Goal: Find specific page/section: Find specific page/section

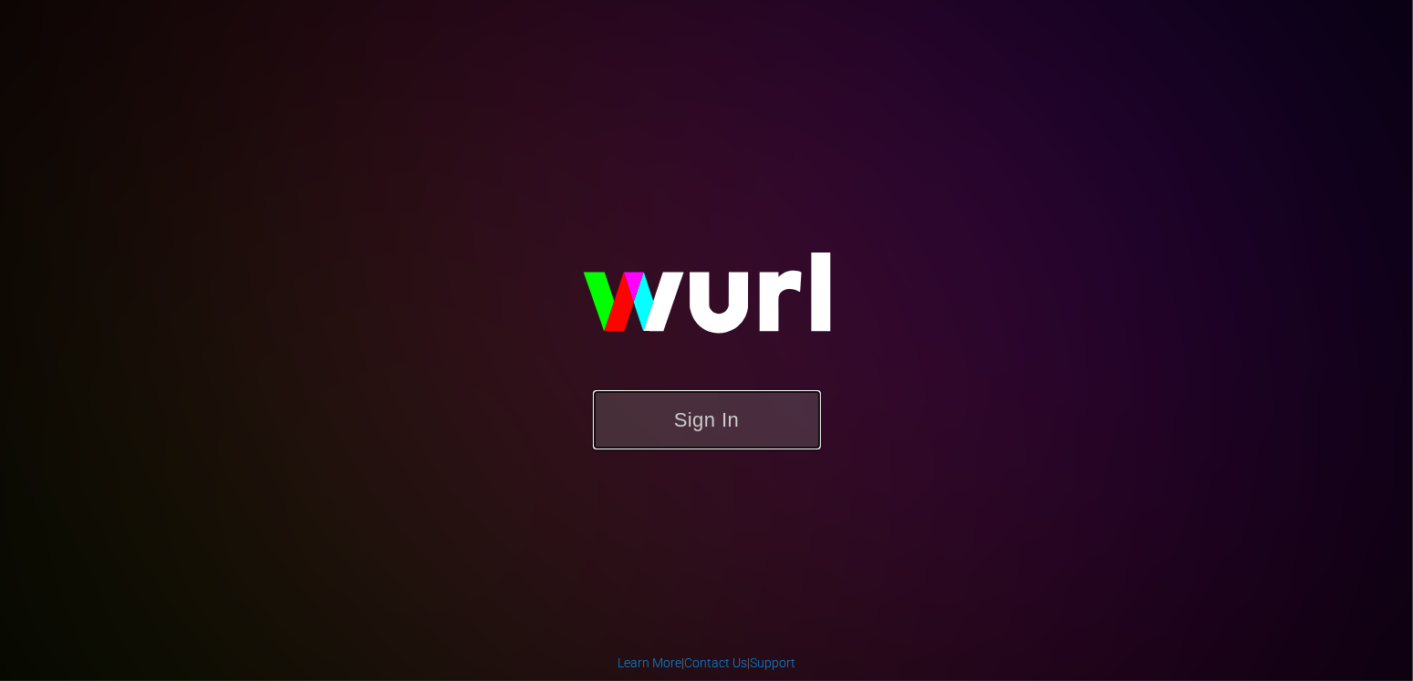
click at [637, 411] on button "Sign In" at bounding box center [707, 419] width 228 height 59
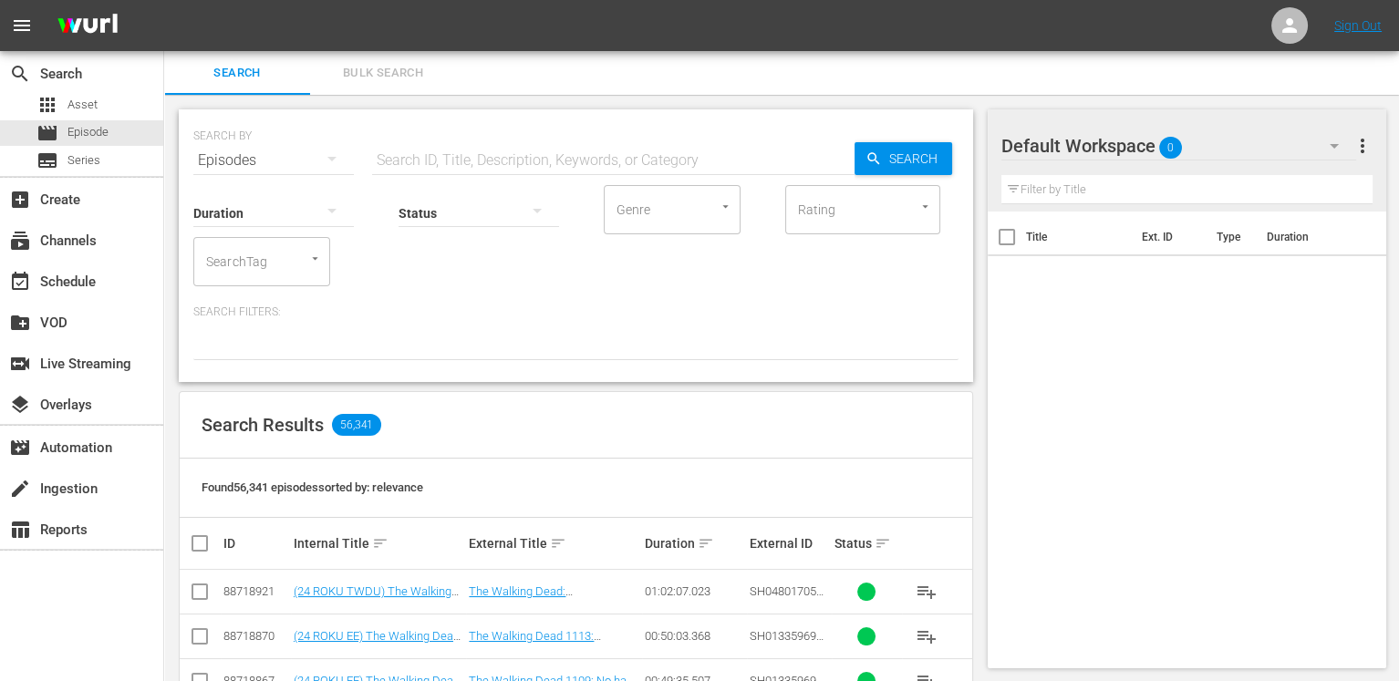
click at [502, 158] on input "text" at bounding box center [613, 161] width 482 height 44
click at [657, 295] on div "Duration Status Genre Genre Rating Rating SearchTag SearchTag Search Filters:" at bounding box center [575, 271] width 765 height 178
click at [479, 161] on input "text" at bounding box center [613, 161] width 482 height 44
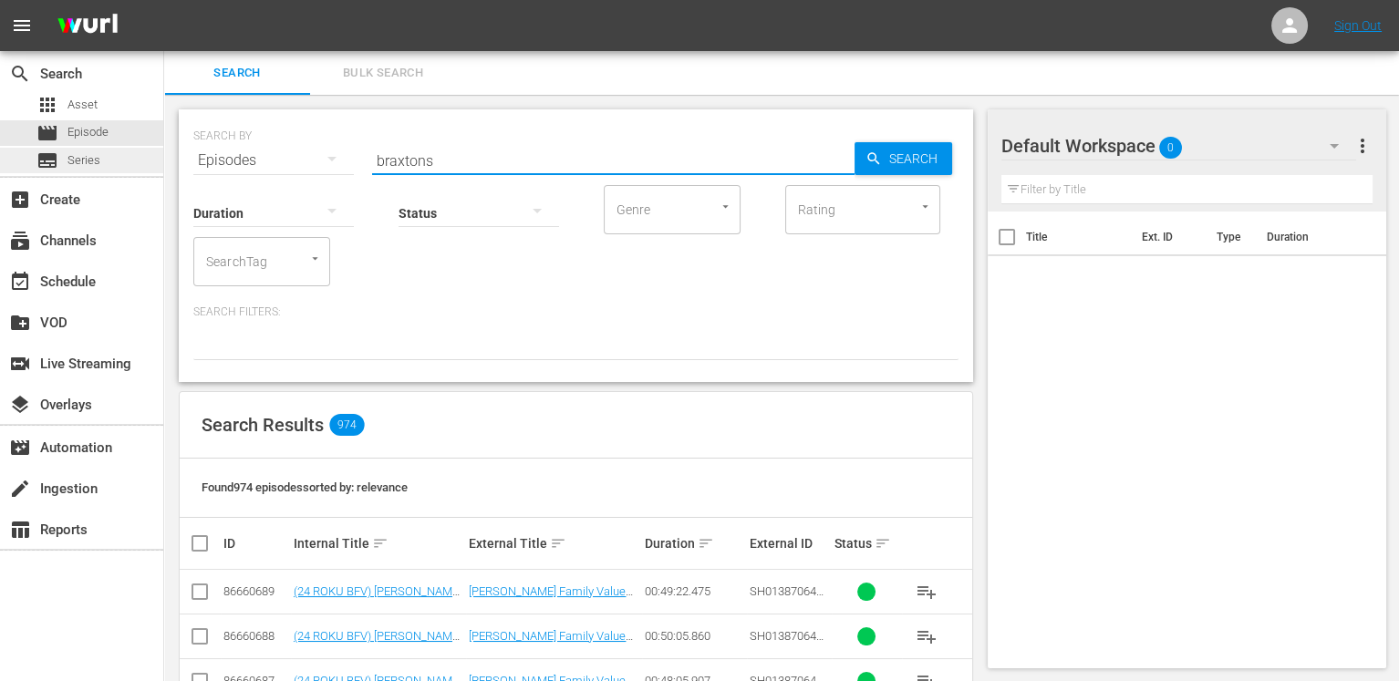
type input "braxtons"
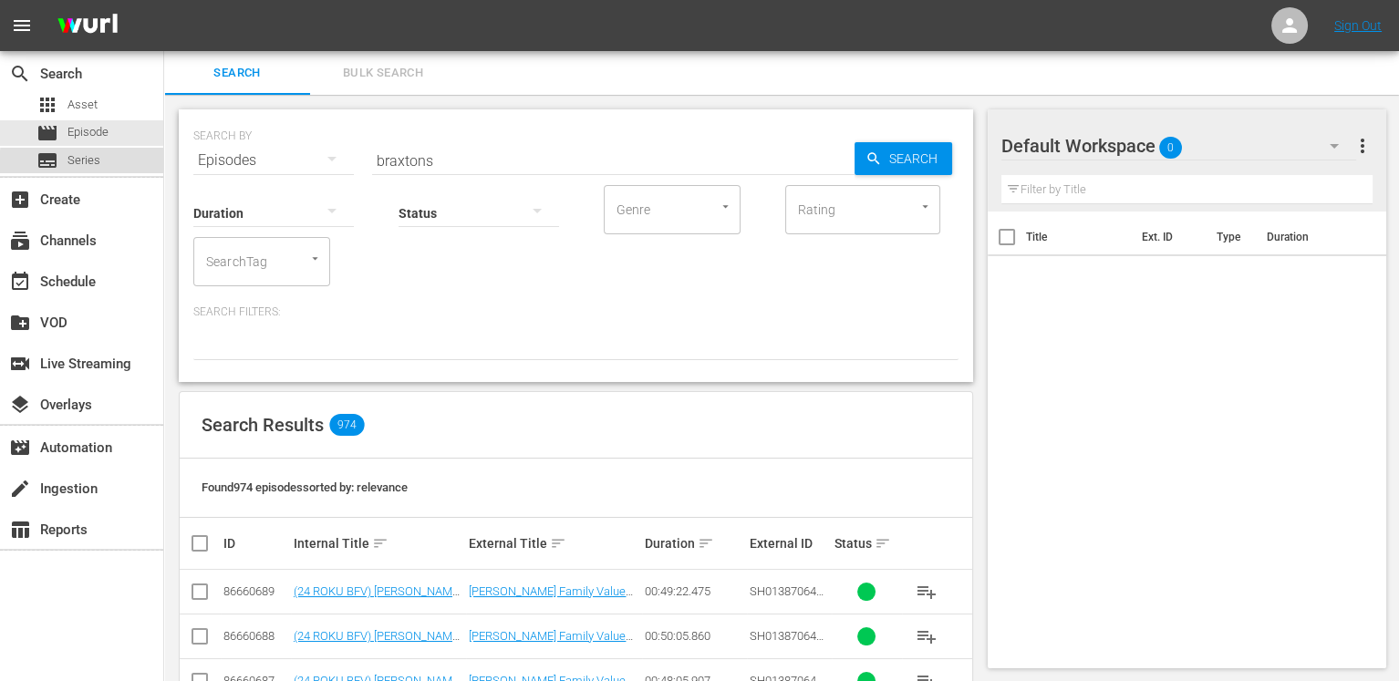
click at [99, 164] on span "Series" at bounding box center [83, 160] width 33 height 18
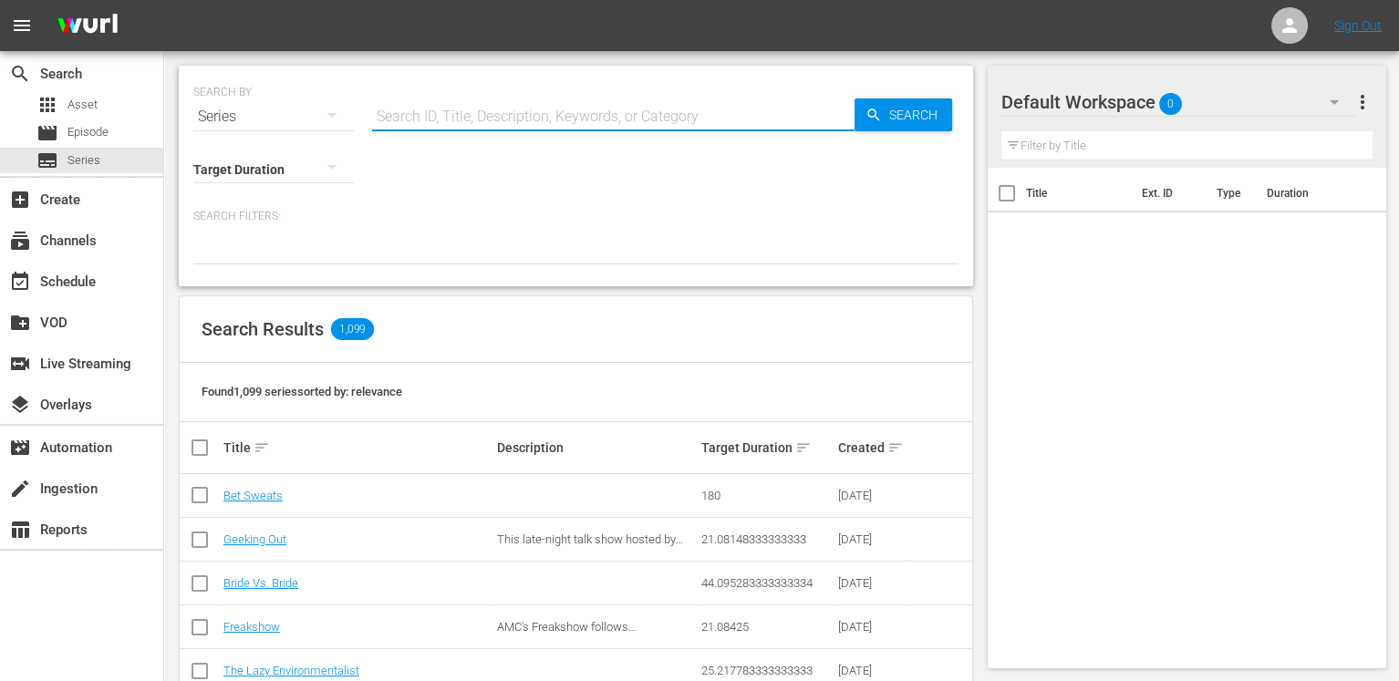
click at [640, 110] on input "text" at bounding box center [613, 117] width 482 height 44
type input "brax"
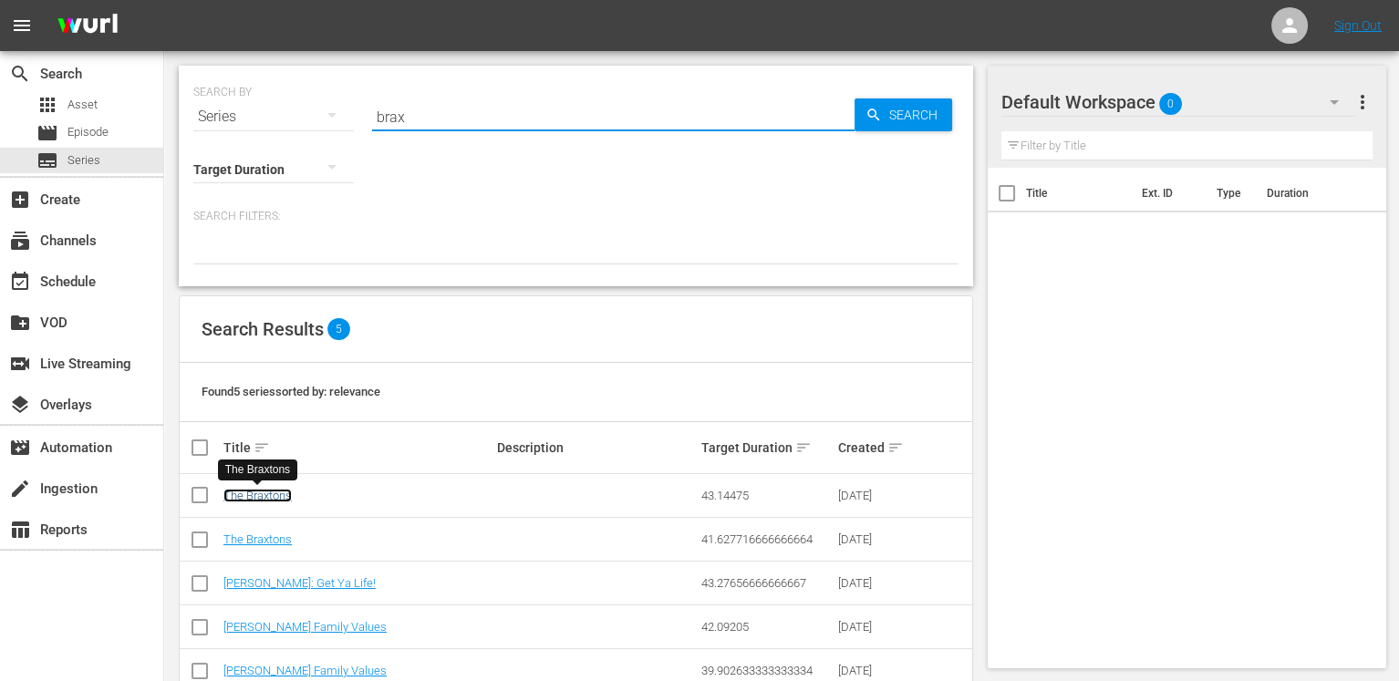
click at [284, 492] on link "The Braxtons" at bounding box center [257, 496] width 68 height 14
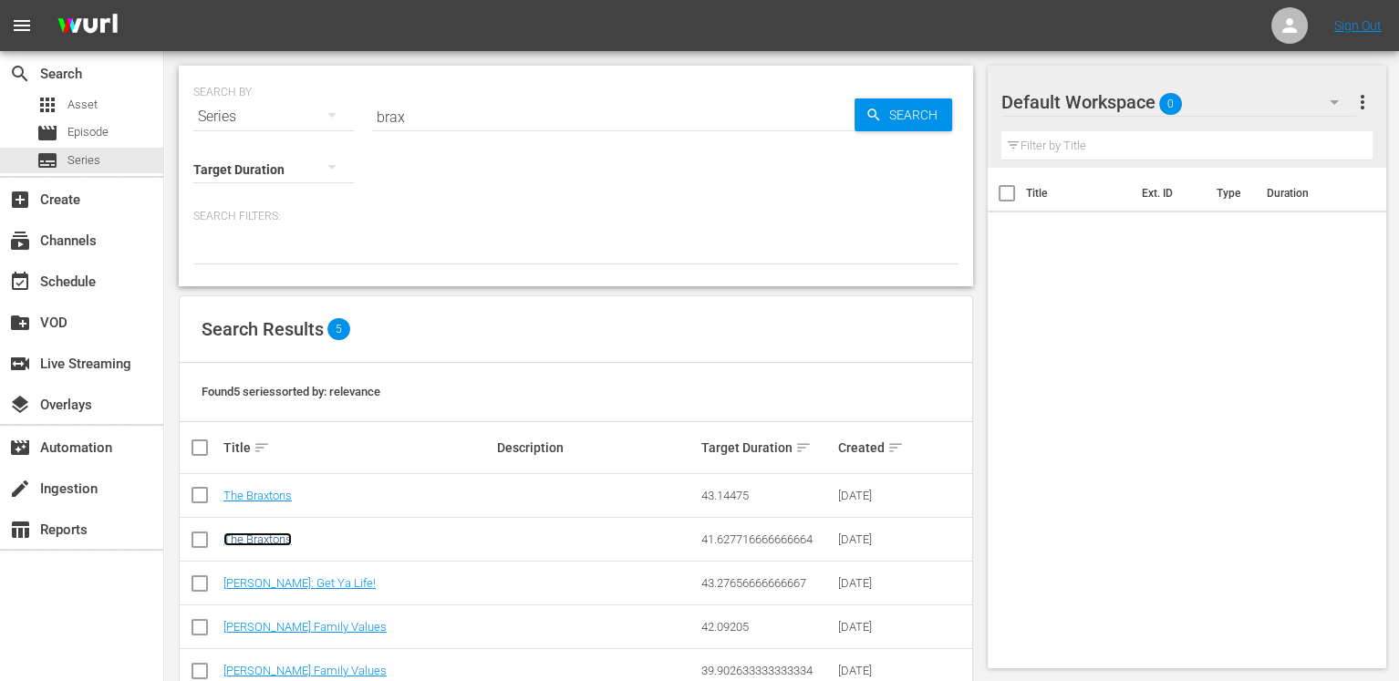
click at [250, 540] on link "The Braxtons" at bounding box center [257, 540] width 68 height 14
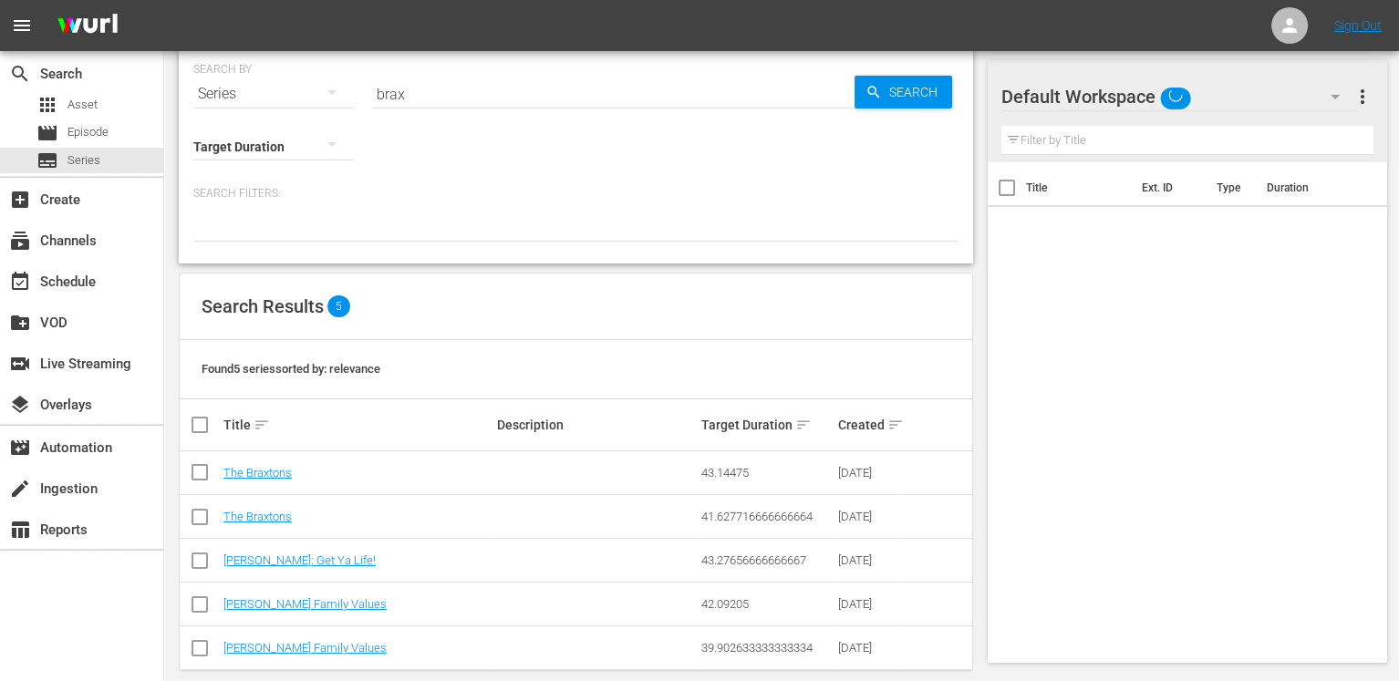
scroll to position [45, 0]
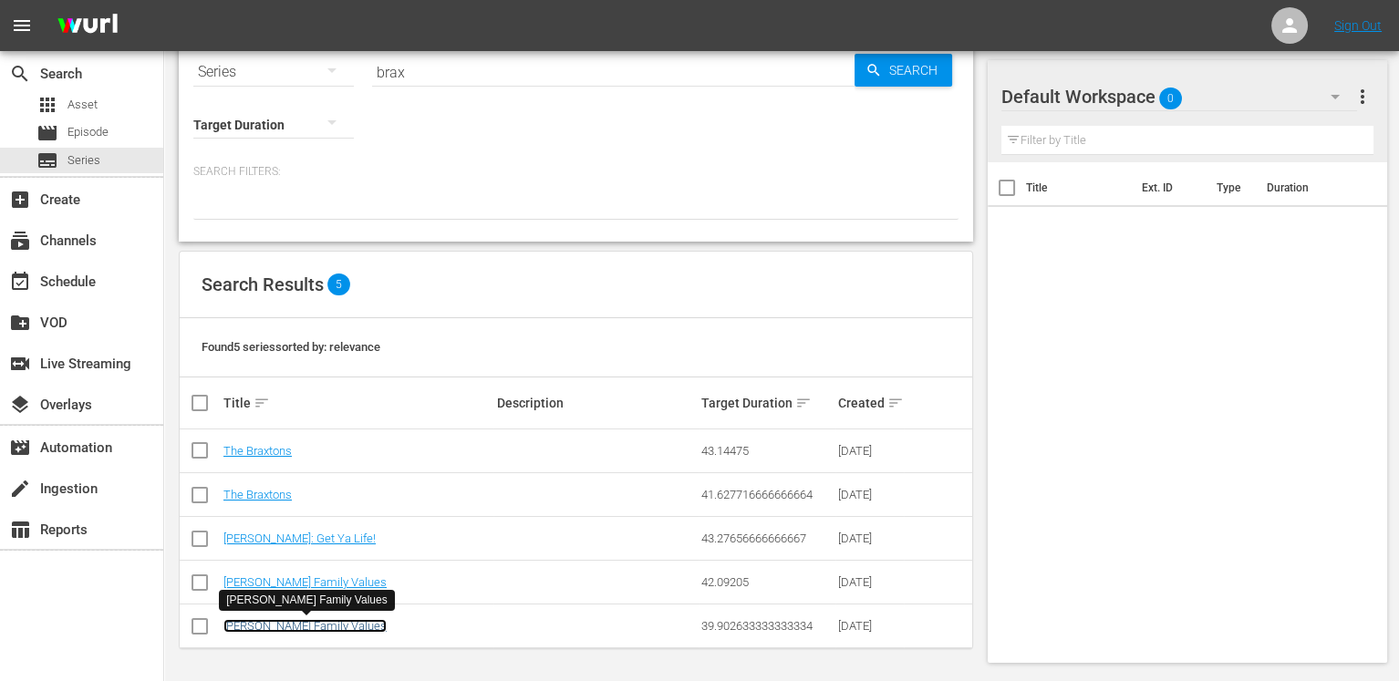
click at [293, 619] on link "[PERSON_NAME] Family Values" at bounding box center [304, 626] width 163 height 14
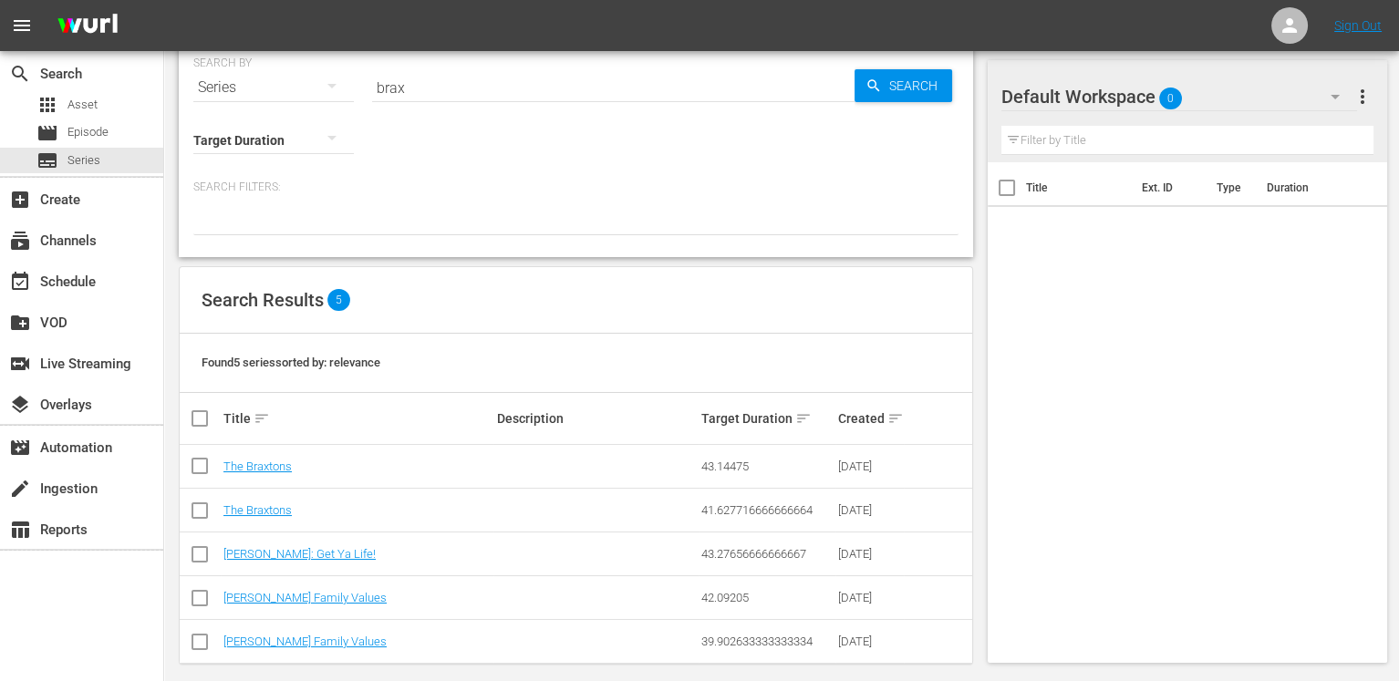
scroll to position [45, 0]
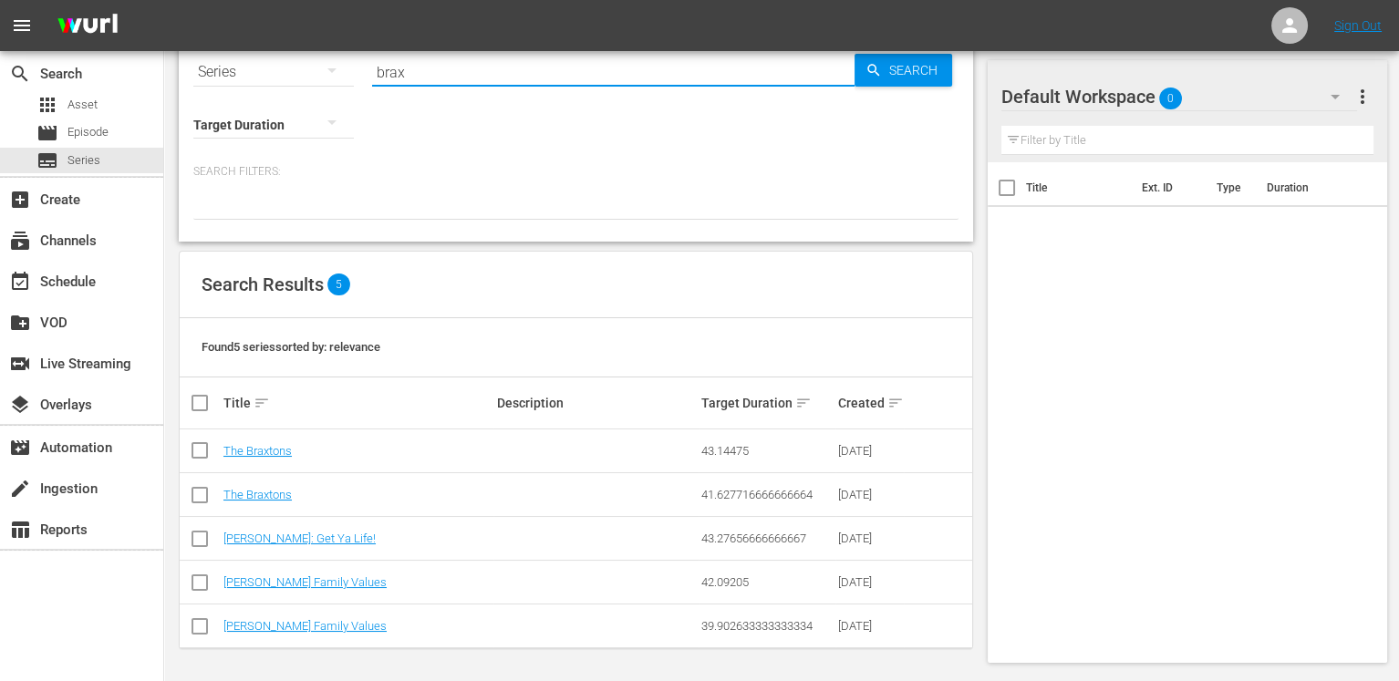
click at [432, 65] on input "brax" at bounding box center [613, 72] width 482 height 44
click at [432, 66] on input "brax" at bounding box center [613, 72] width 482 height 44
click at [109, 96] on div "apps Asset" at bounding box center [81, 105] width 163 height 26
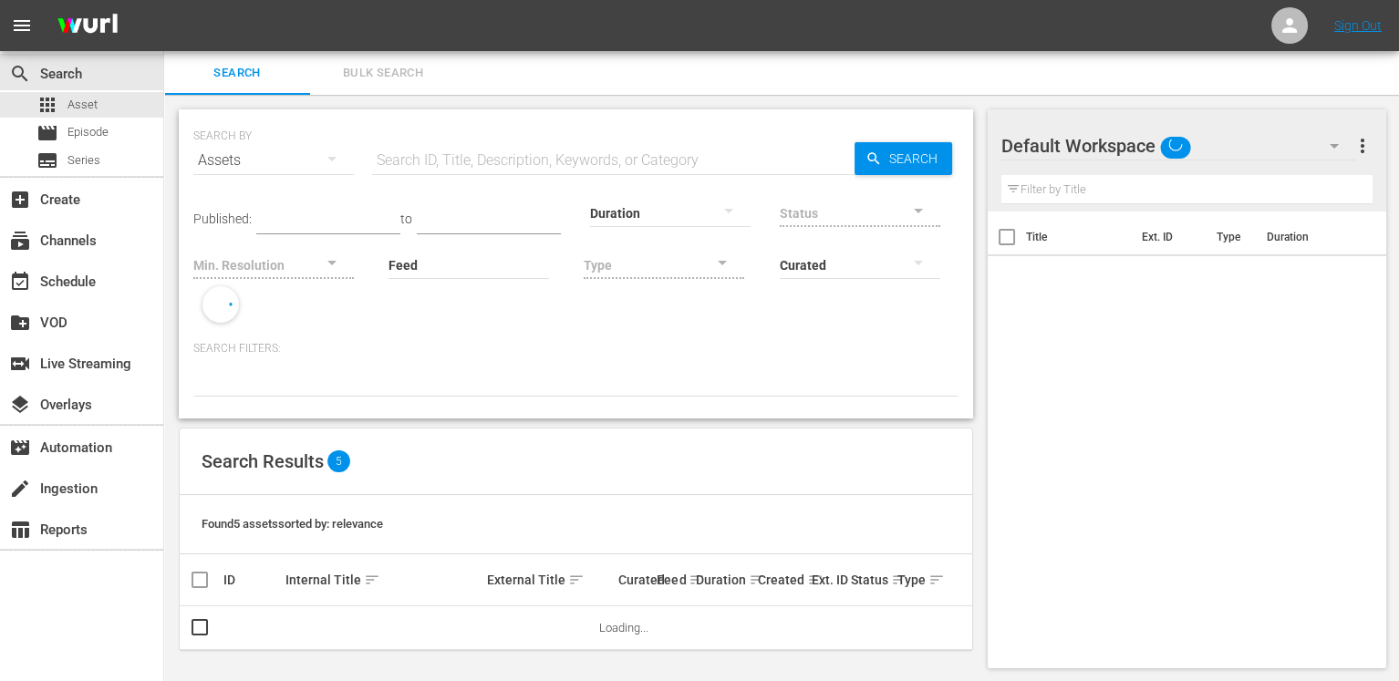
click at [468, 152] on input "text" at bounding box center [613, 161] width 482 height 44
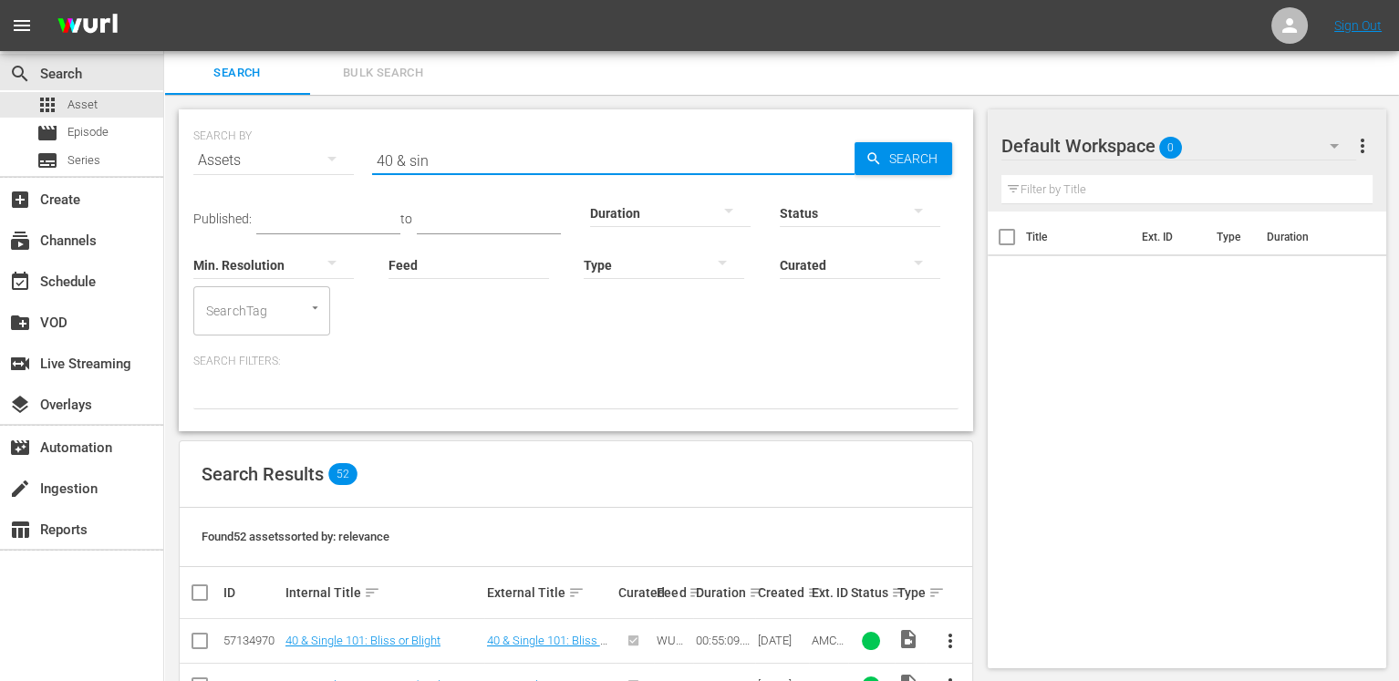
click at [493, 163] on input "40 & sin" at bounding box center [613, 161] width 482 height 44
click at [636, 152] on input "[PERSON_NAME]" at bounding box center [613, 161] width 482 height 44
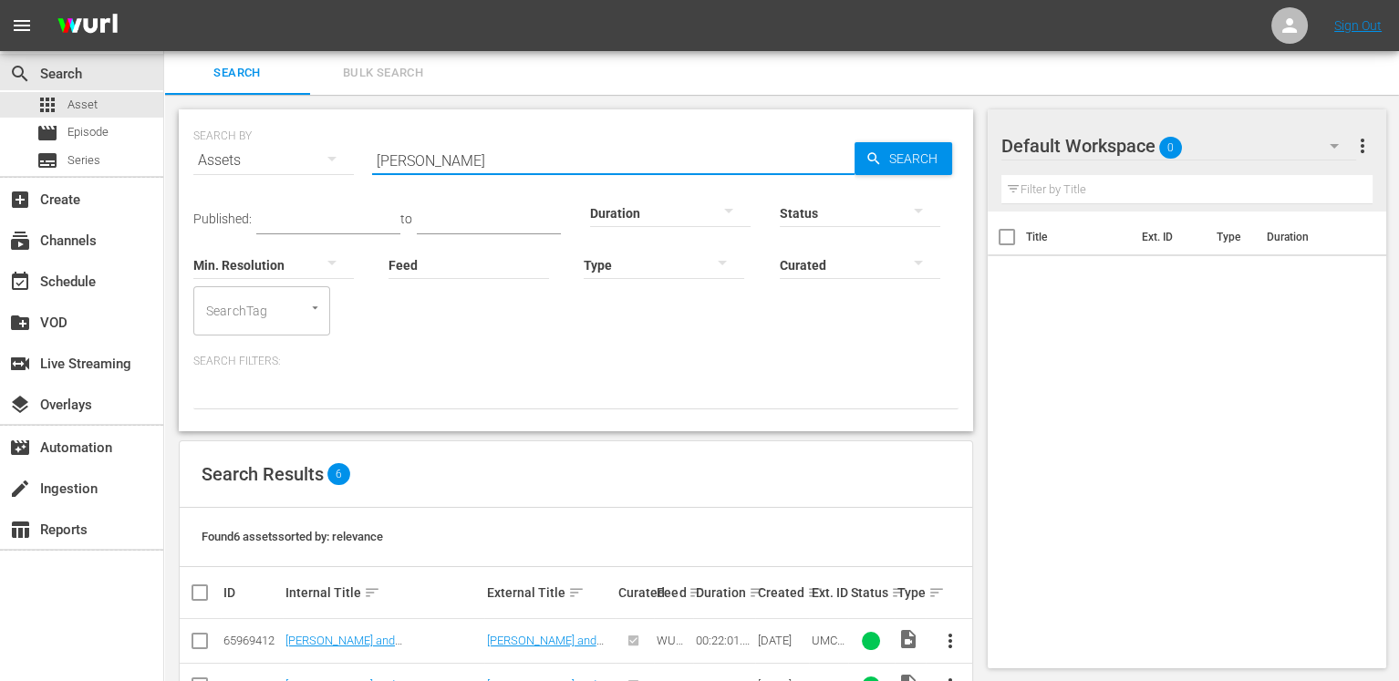
click at [636, 152] on input "[PERSON_NAME]" at bounding box center [613, 161] width 482 height 44
type input "40 & single"
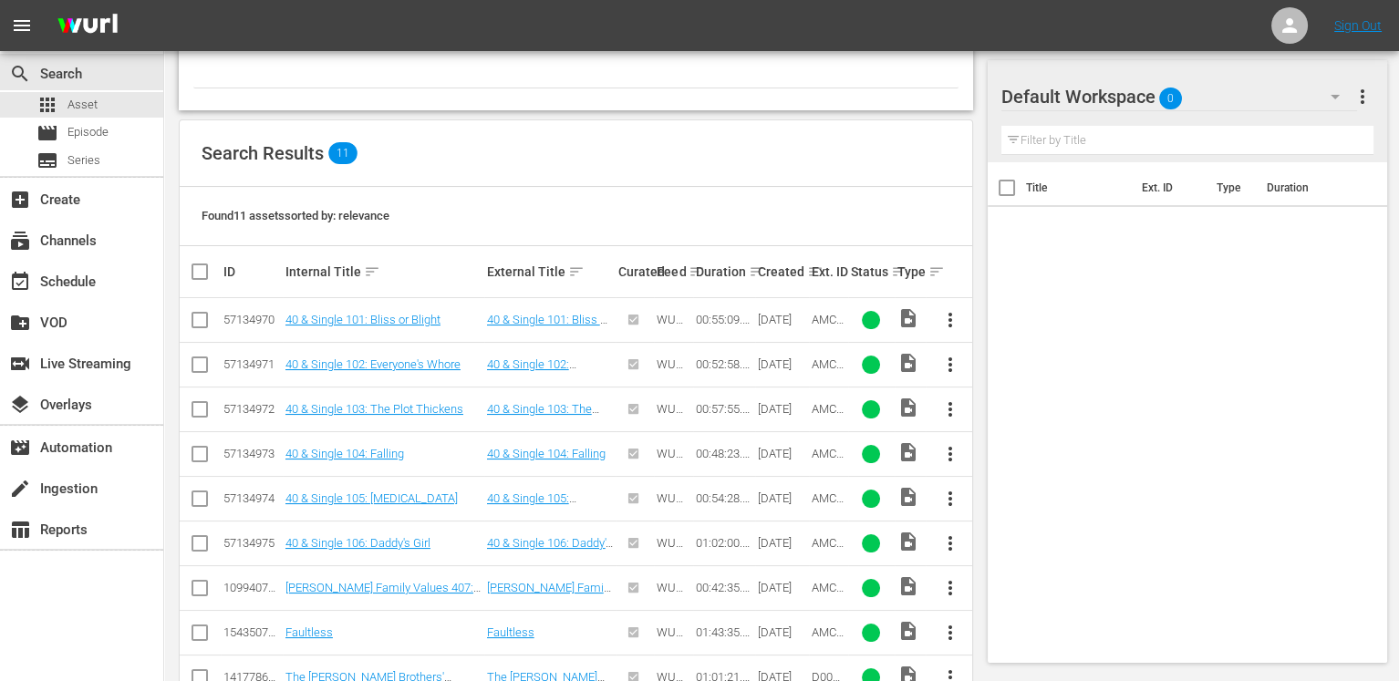
scroll to position [460, 0]
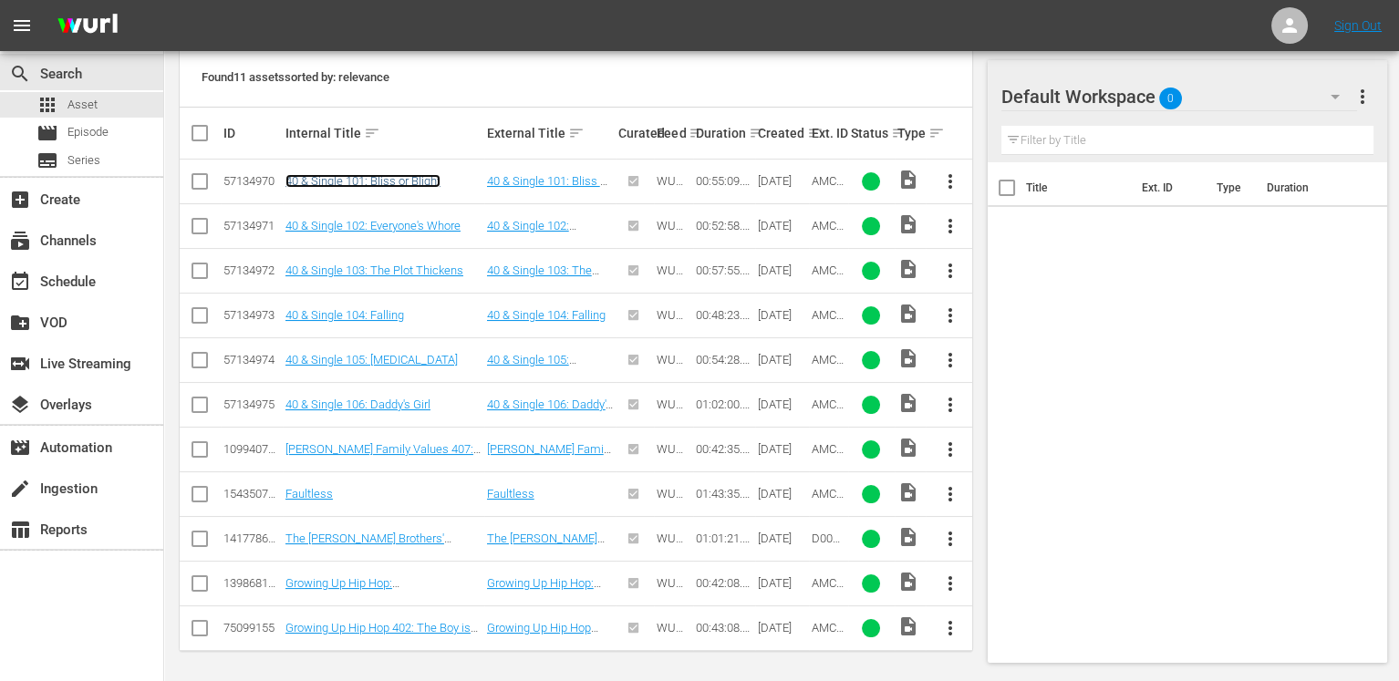
click at [364, 177] on link "40 & Single 101: Bliss or Blight" at bounding box center [362, 181] width 155 height 14
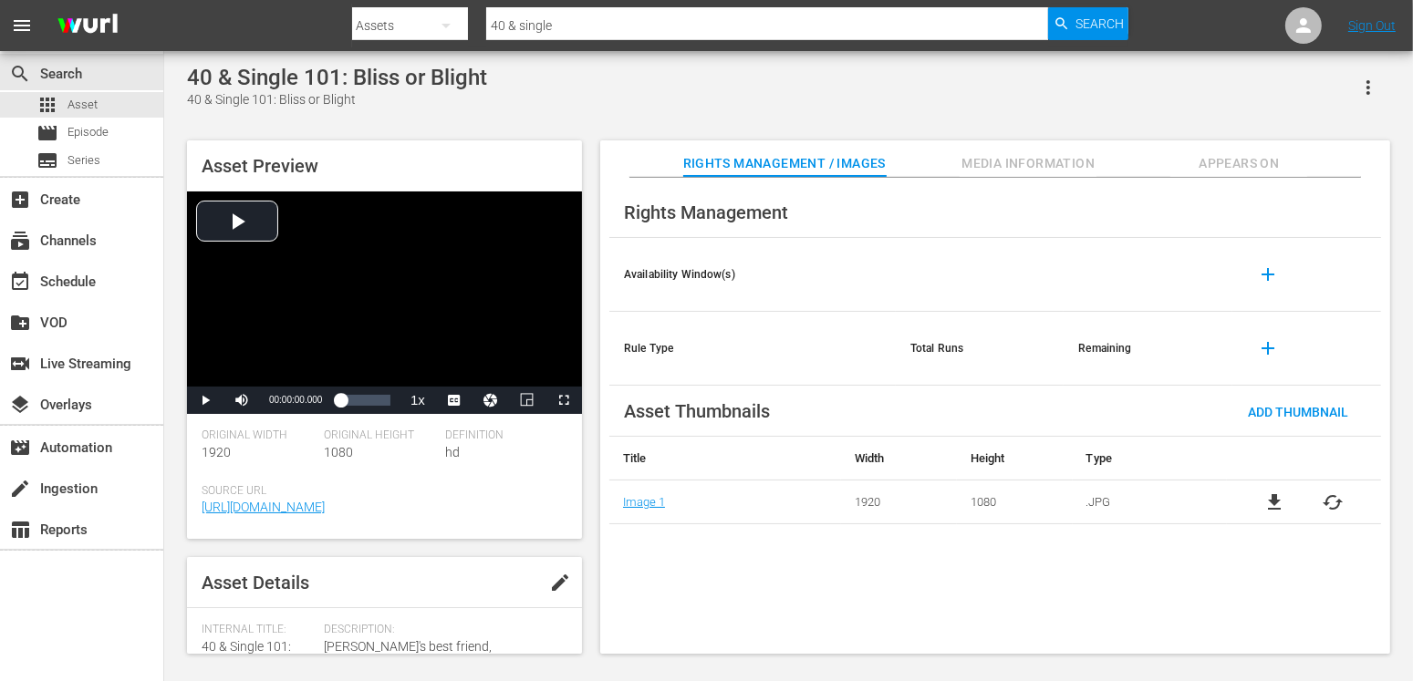
click at [990, 164] on span "Media Information" at bounding box center [1028, 163] width 137 height 23
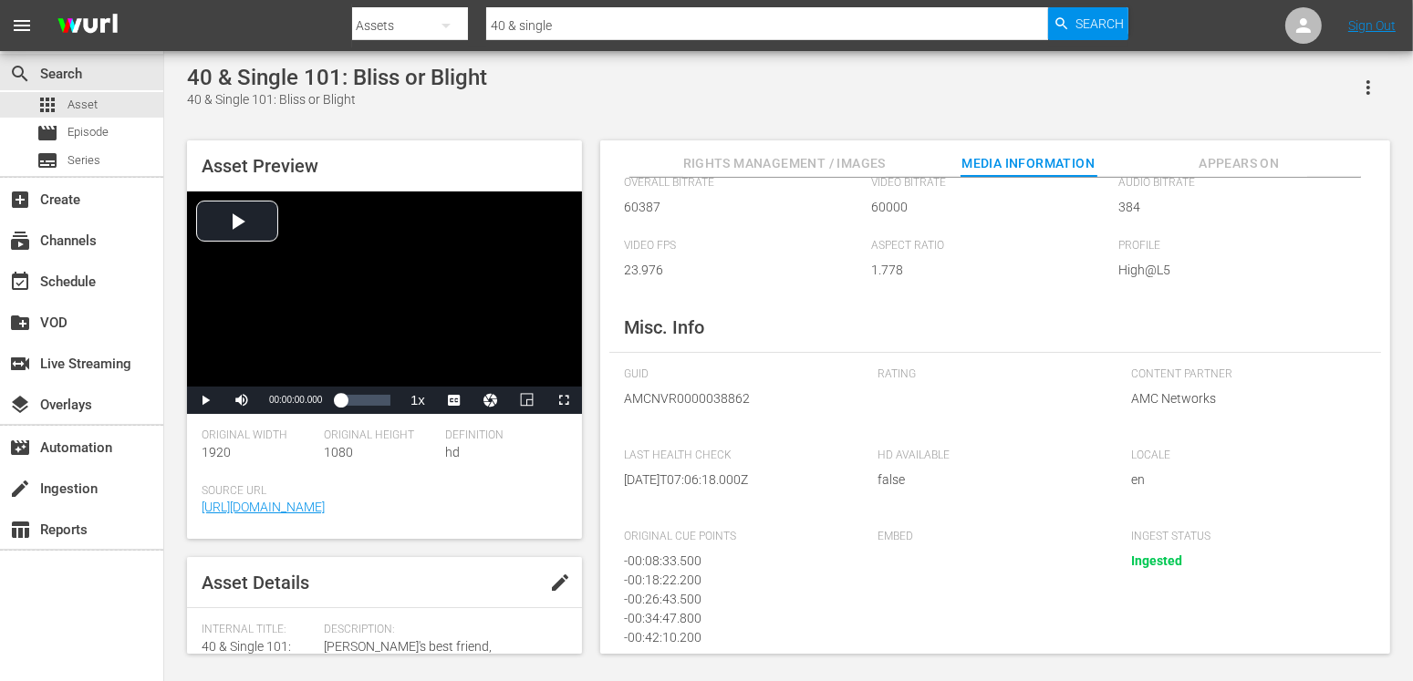
scroll to position [239, 0]
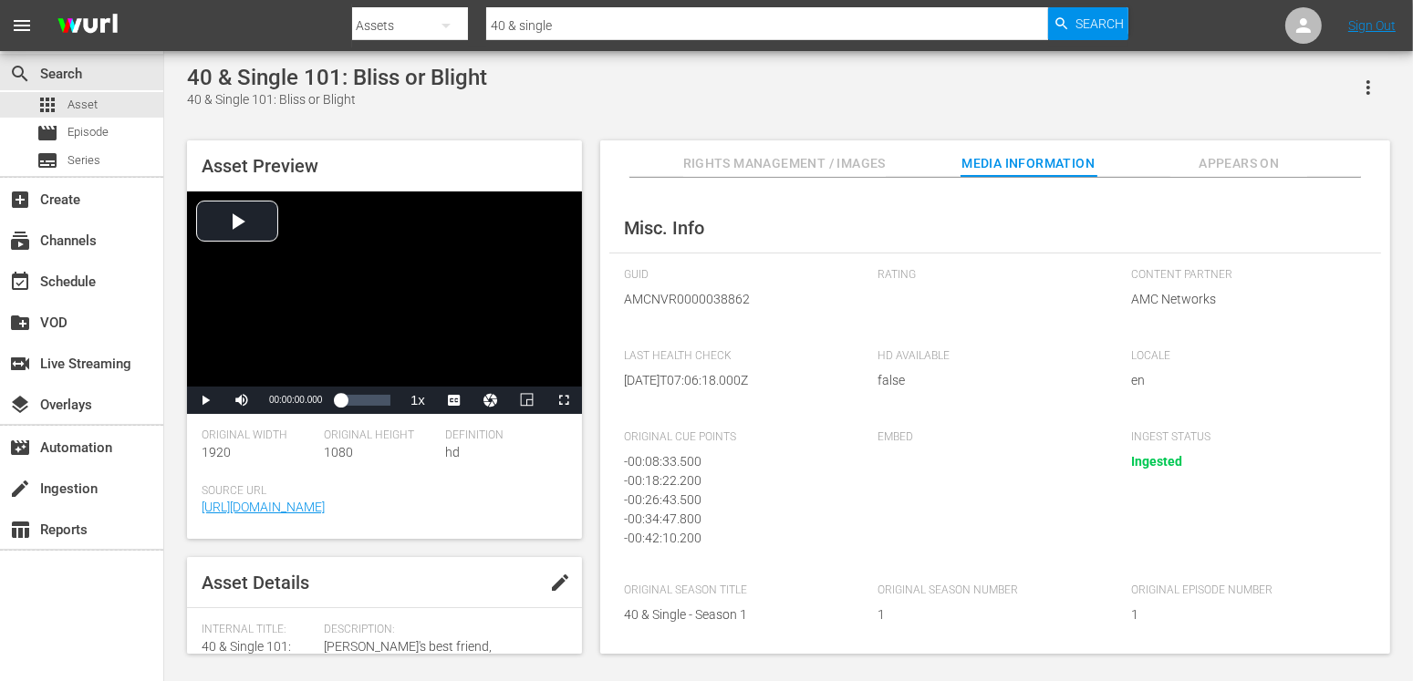
click at [899, 299] on div "Rating" at bounding box center [994, 299] width 235 height 63
click at [903, 296] on div "Rating" at bounding box center [994, 299] width 235 height 63
click at [1218, 148] on button "Appears On" at bounding box center [1238, 158] width 137 height 36
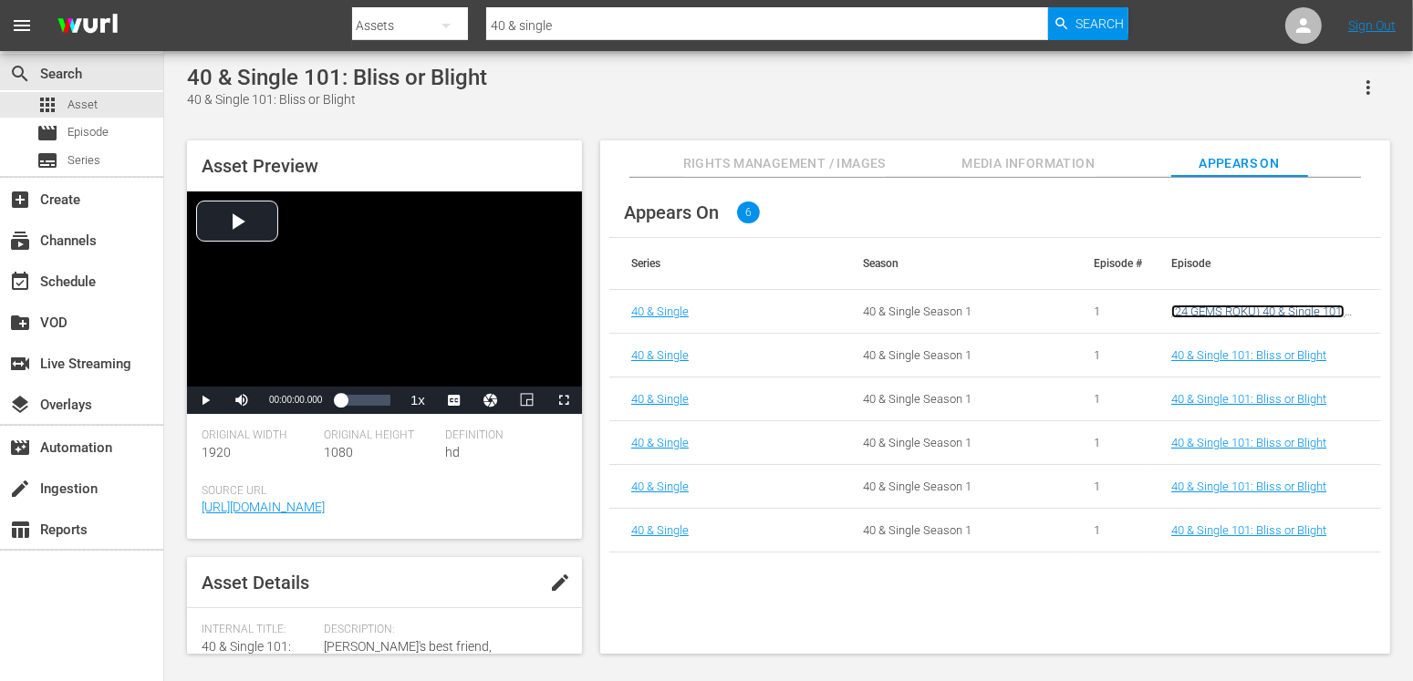
click at [1226, 308] on link "(24 GEMS ROKU) 40 & Single 101: Bliss or Blight" at bounding box center [1257, 318] width 173 height 27
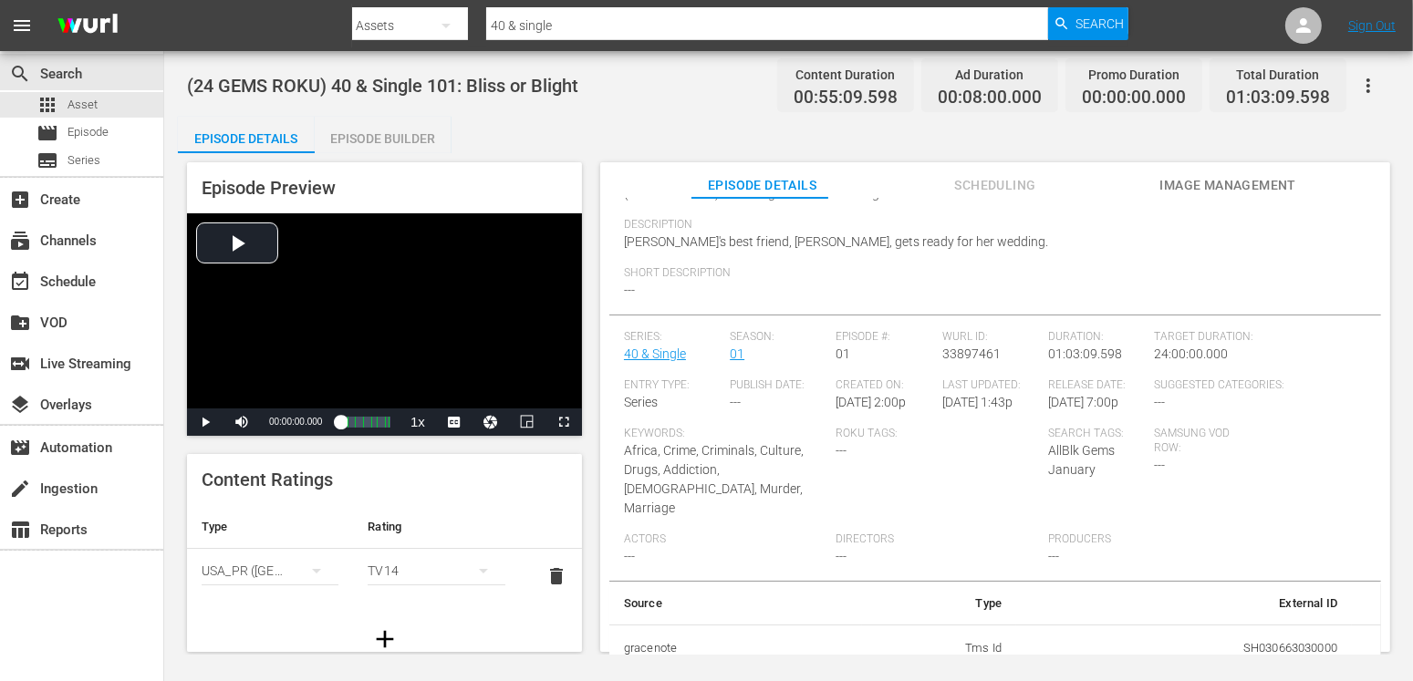
scroll to position [211, 0]
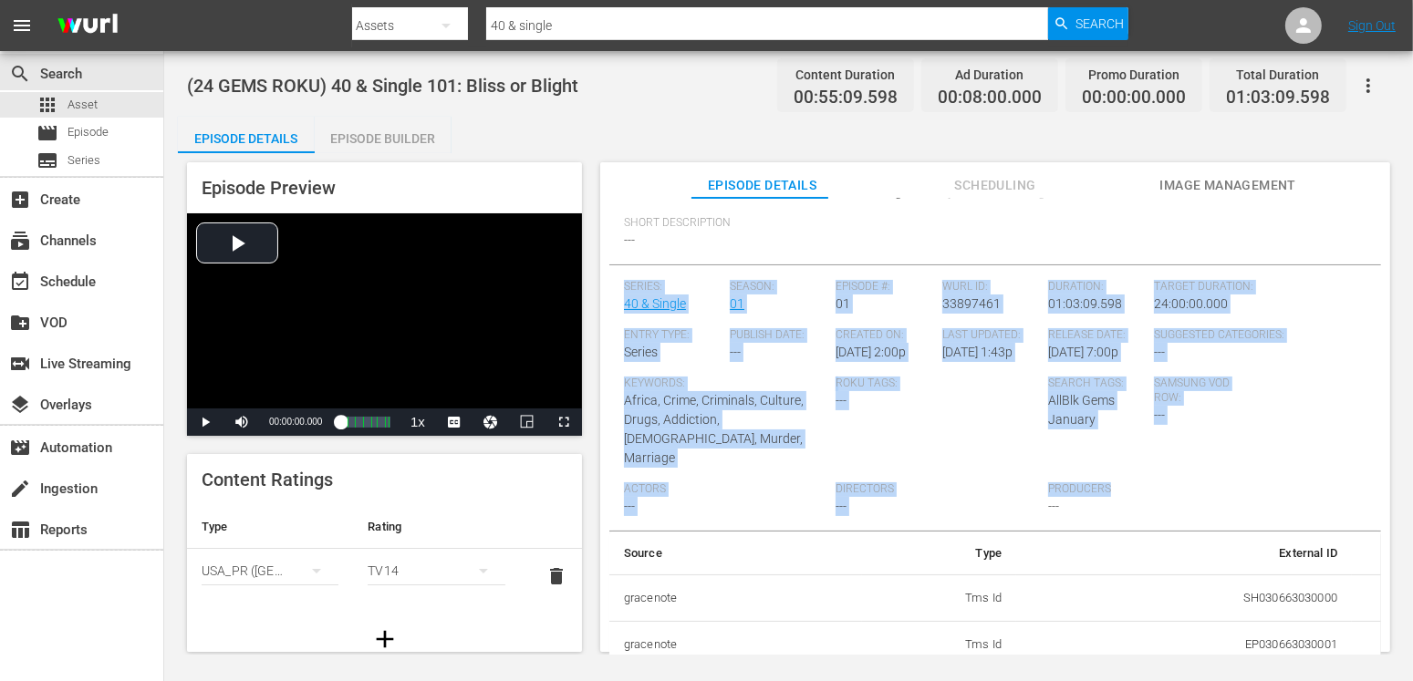
drag, startPoint x: 622, startPoint y: 281, endPoint x: 1106, endPoint y: 491, distance: 527.8
click at [1106, 491] on div "Episode Details edit External Title 40 & Single 101: Bliss or Blight Internal T…" at bounding box center [995, 356] width 772 height 720
click at [958, 467] on div "Roku Tags: ---" at bounding box center [941, 430] width 212 height 106
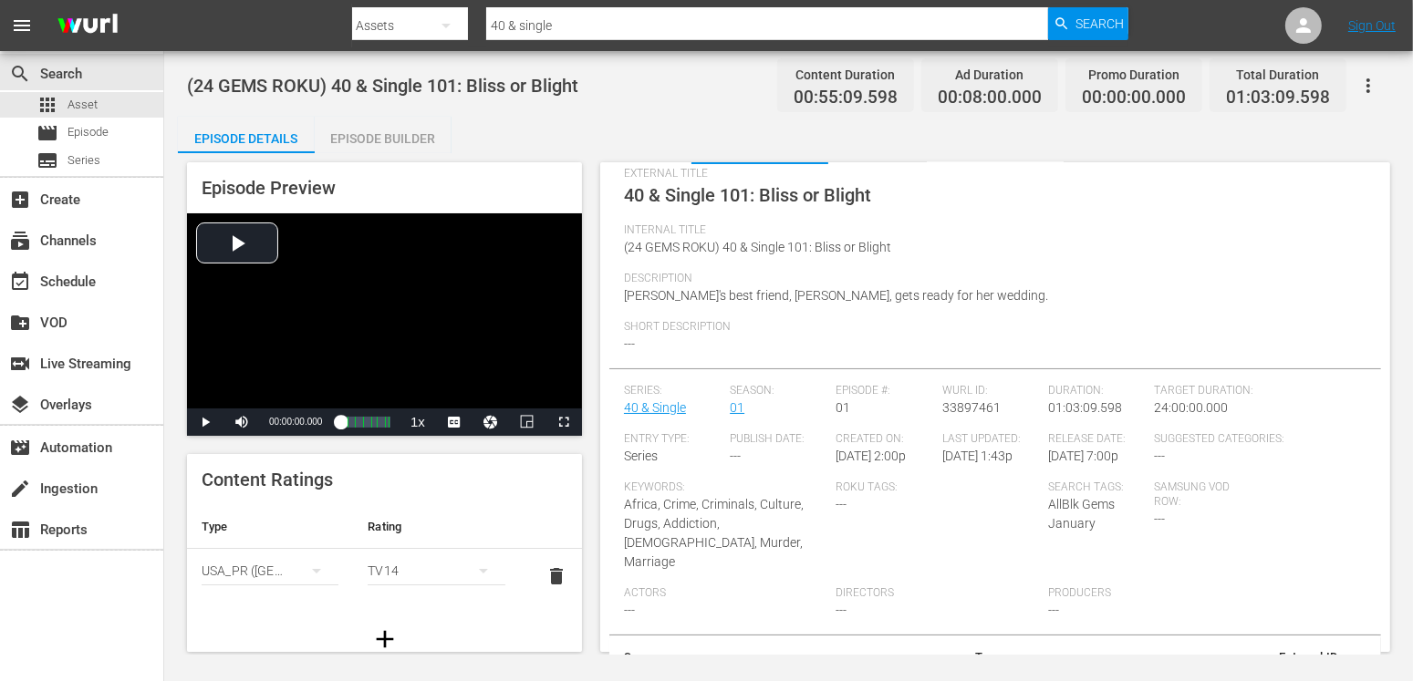
scroll to position [0, 0]
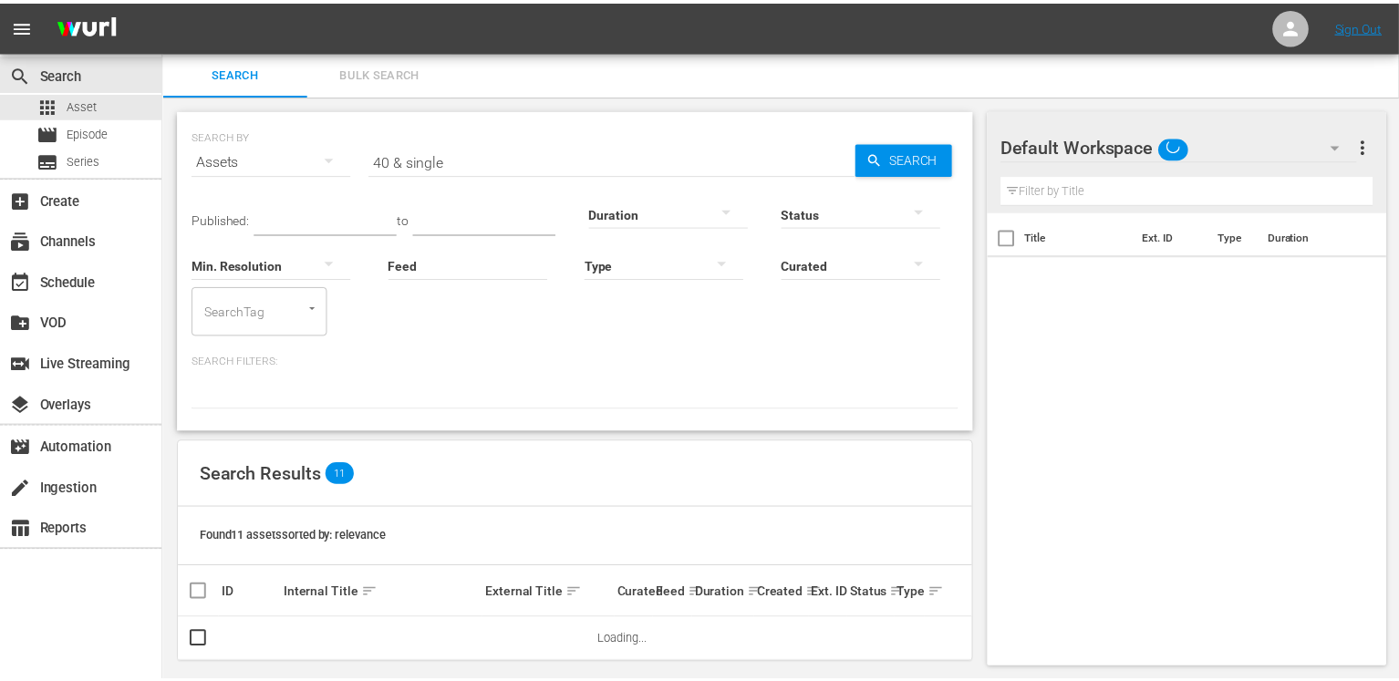
scroll to position [15, 0]
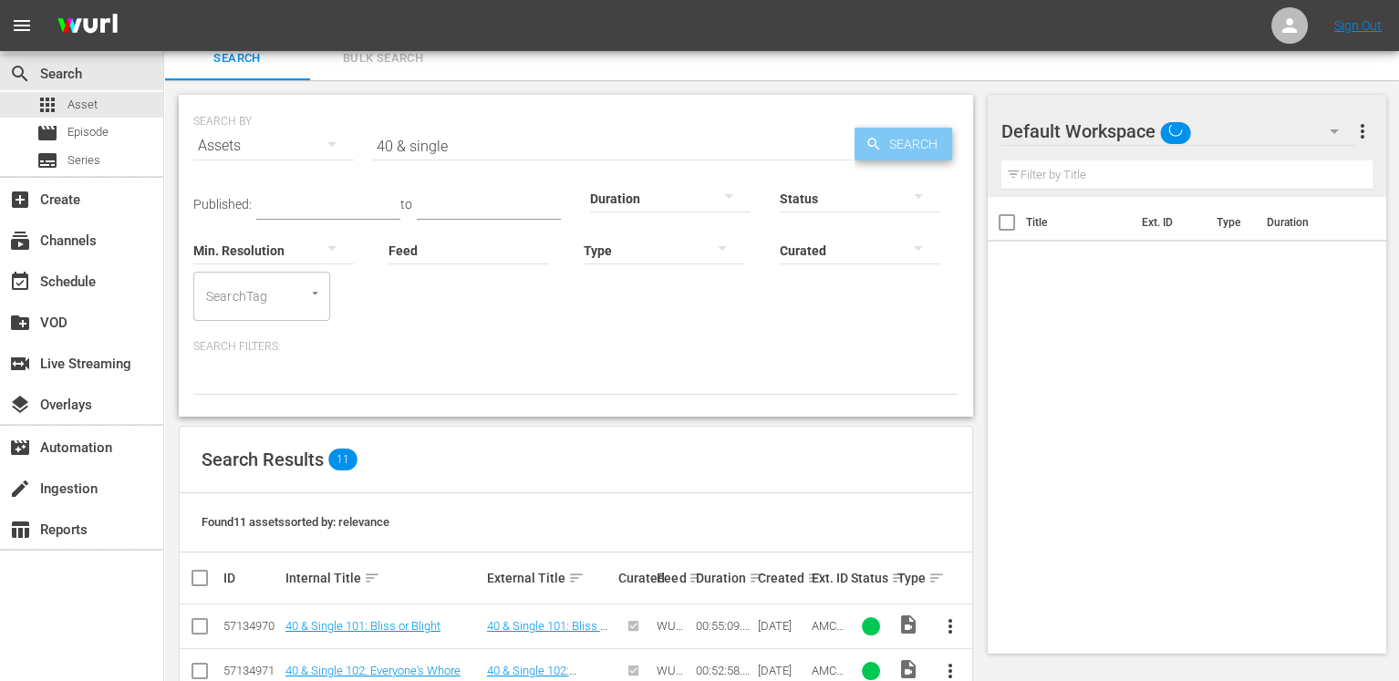
click at [885, 144] on span "Search" at bounding box center [917, 144] width 70 height 33
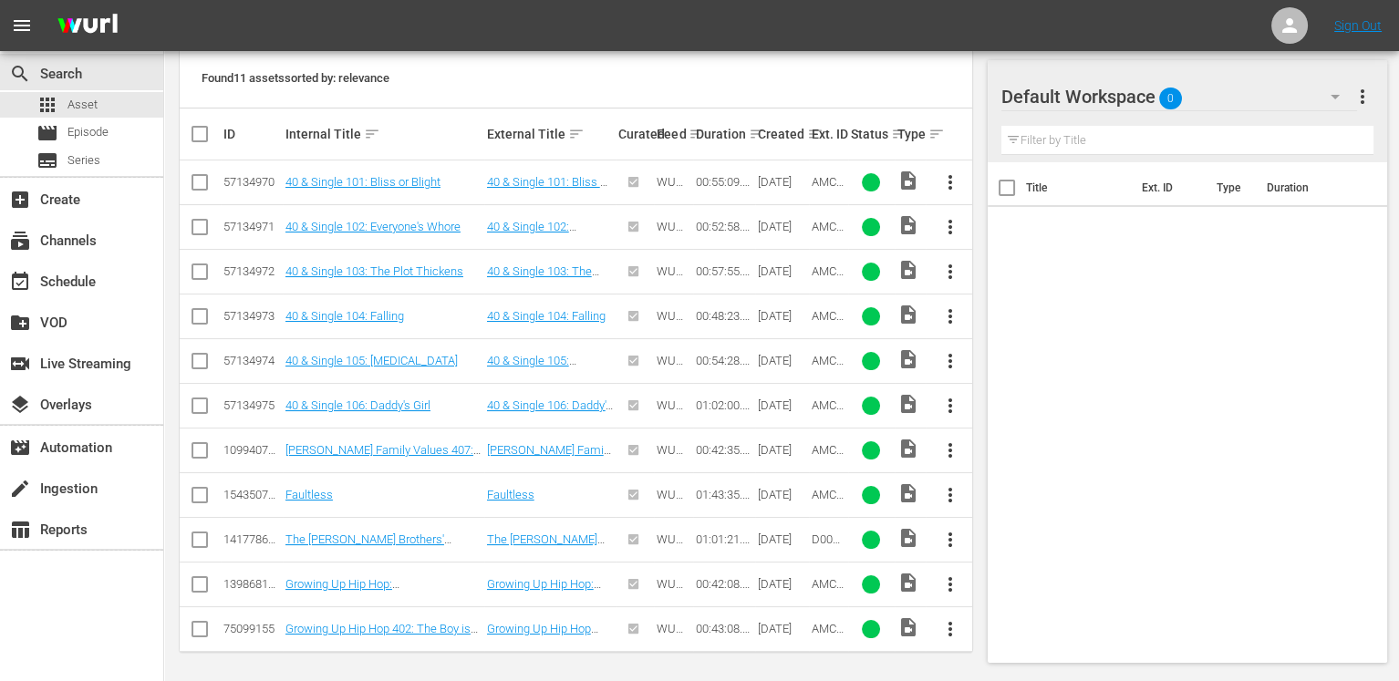
scroll to position [460, 0]
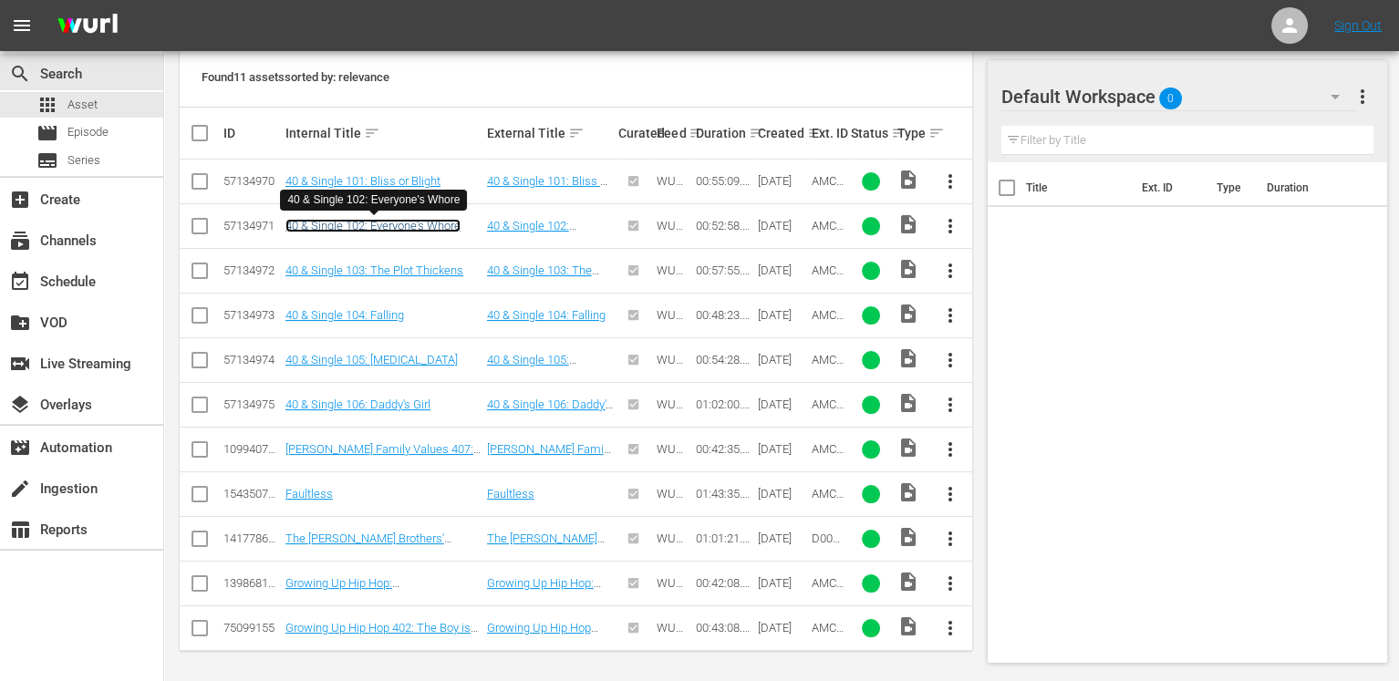
click at [361, 224] on link "40 & Single 102: Everyone's Whore" at bounding box center [372, 226] width 175 height 14
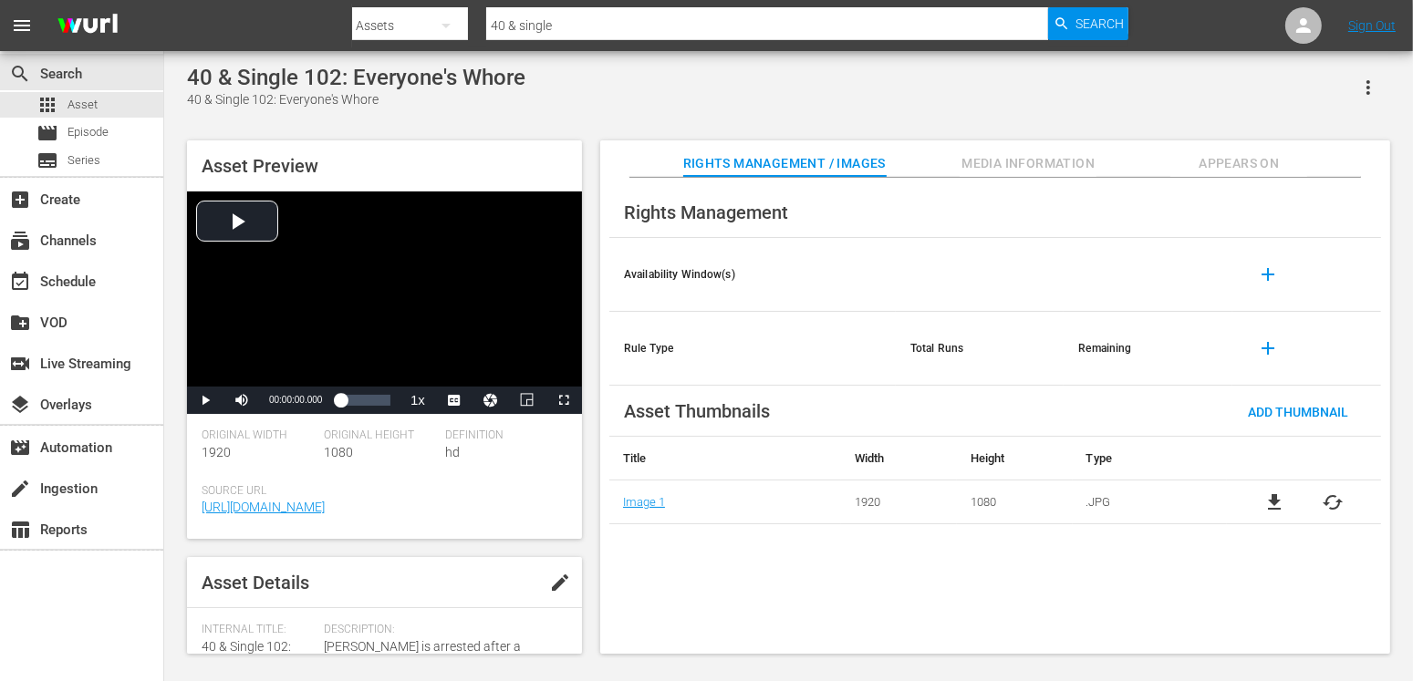
click at [1035, 171] on span "Media Information" at bounding box center [1028, 163] width 137 height 23
